Goal: Navigation & Orientation: Find specific page/section

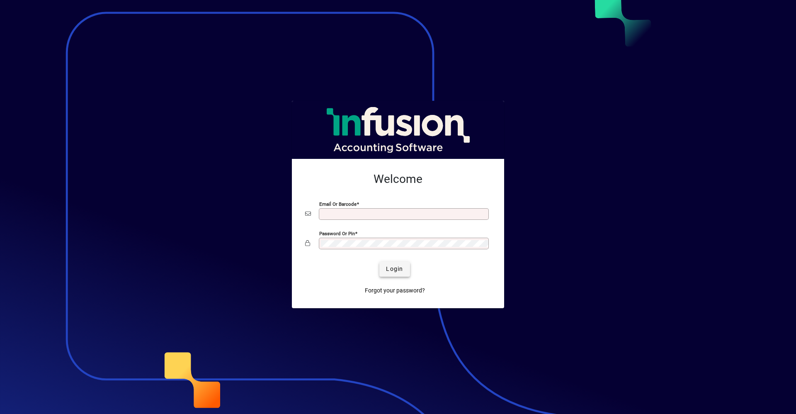
type input "**********"
click at [401, 269] on span "Login" at bounding box center [394, 269] width 17 height 9
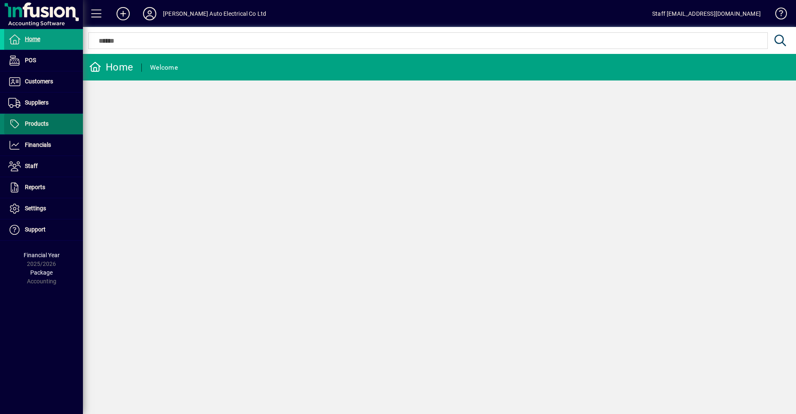
click at [51, 122] on span at bounding box center [43, 124] width 79 height 20
